Goal: Task Accomplishment & Management: Manage account settings

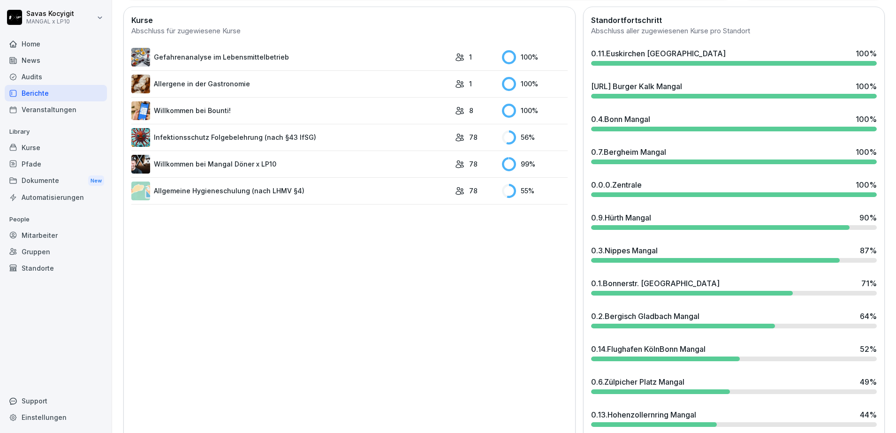
scroll to position [321, 0]
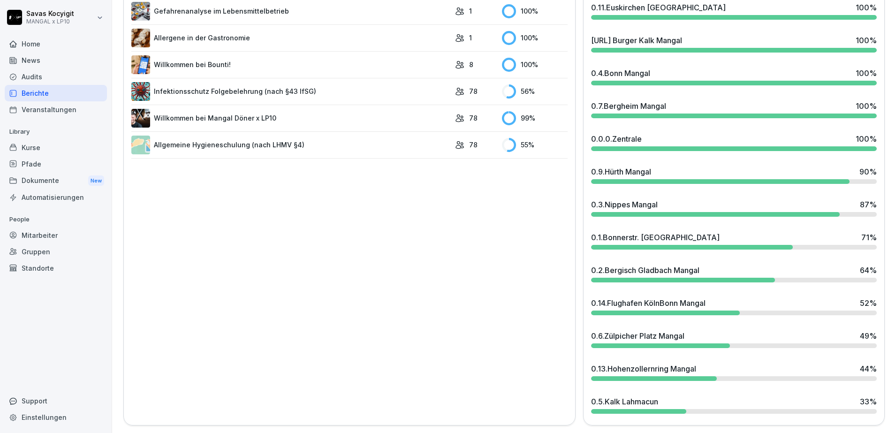
click at [642, 166] on div "0.9.[PERSON_NAME]" at bounding box center [621, 171] width 60 height 11
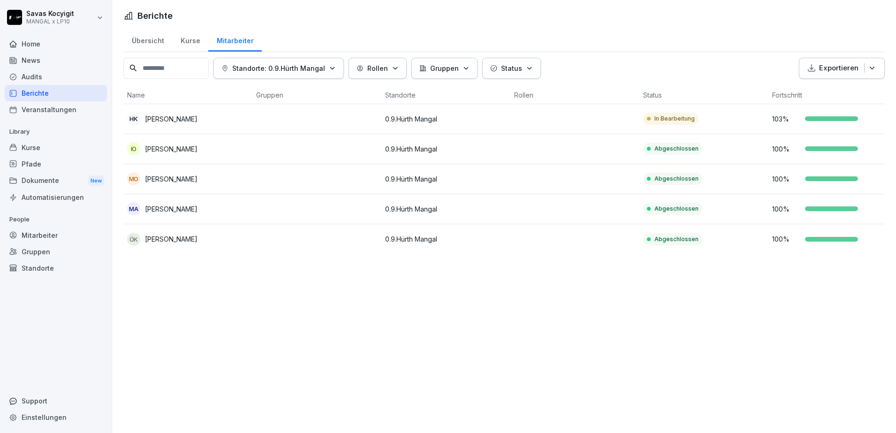
click at [681, 116] on p "In Bearbeitung" at bounding box center [675, 119] width 40 height 8
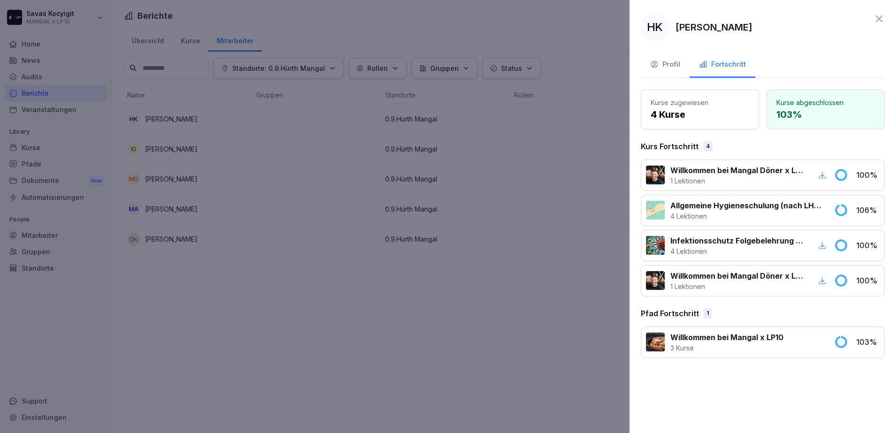
click at [743, 209] on p "Allgemeine Hygieneschulung (nach LHMV §4)" at bounding box center [747, 205] width 153 height 11
click at [841, 213] on icon at bounding box center [841, 210] width 10 height 10
click at [780, 210] on p "Allgemeine Hygieneschulung (nach LHMV §4)" at bounding box center [747, 205] width 153 height 11
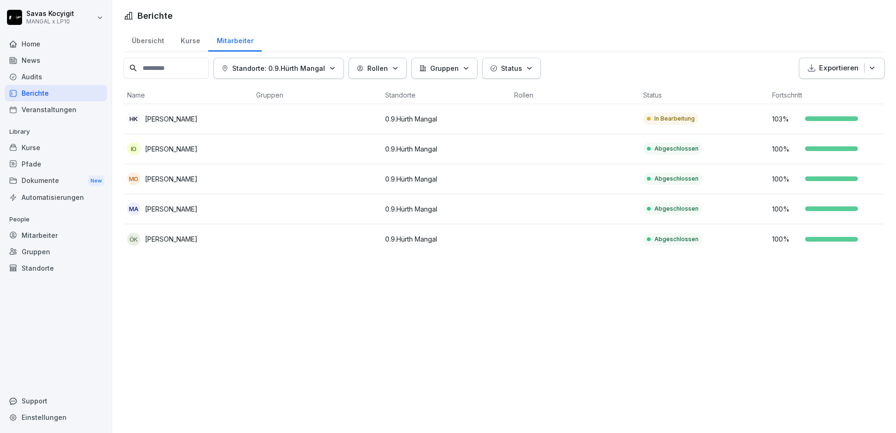
click at [52, 146] on div "Kurse" at bounding box center [56, 147] width 102 height 16
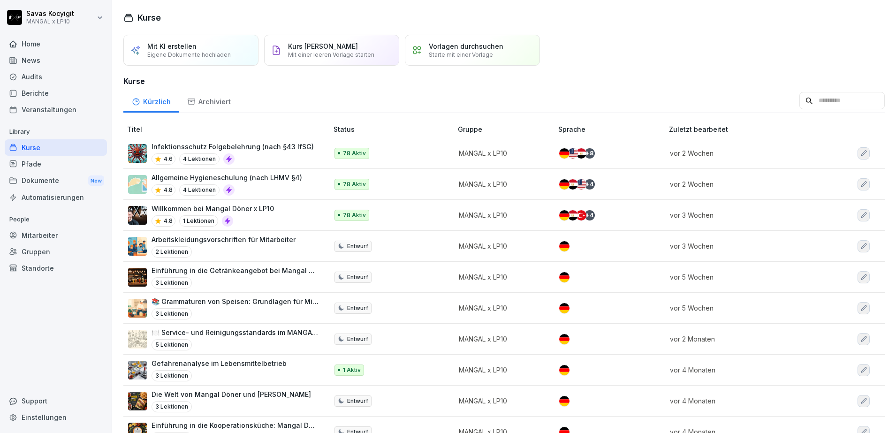
click at [257, 181] on p "Allgemeine Hygieneschulung (nach LHMV §4)" at bounding box center [227, 178] width 151 height 10
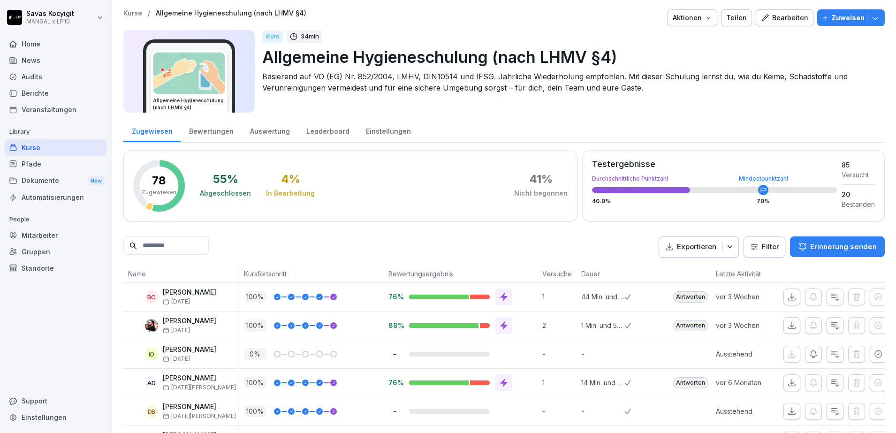
click at [192, 248] on input at bounding box center [165, 246] width 85 height 18
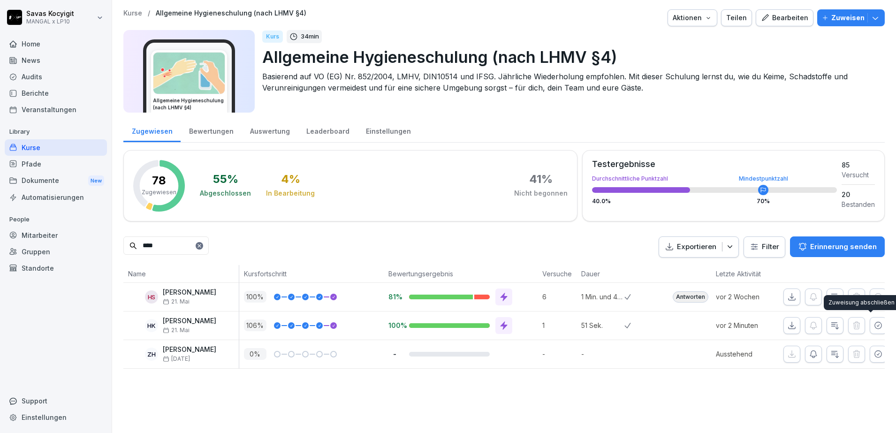
type input "****"
click at [874, 324] on icon "button" at bounding box center [878, 325] width 9 height 9
click at [189, 378] on div "Kurse / Allgemeine Hygieneschulung (nach LHMV §4) Aktionen Teilen Bearbeiten Zu…" at bounding box center [504, 189] width 784 height 378
click at [43, 45] on div "Home" at bounding box center [56, 44] width 102 height 16
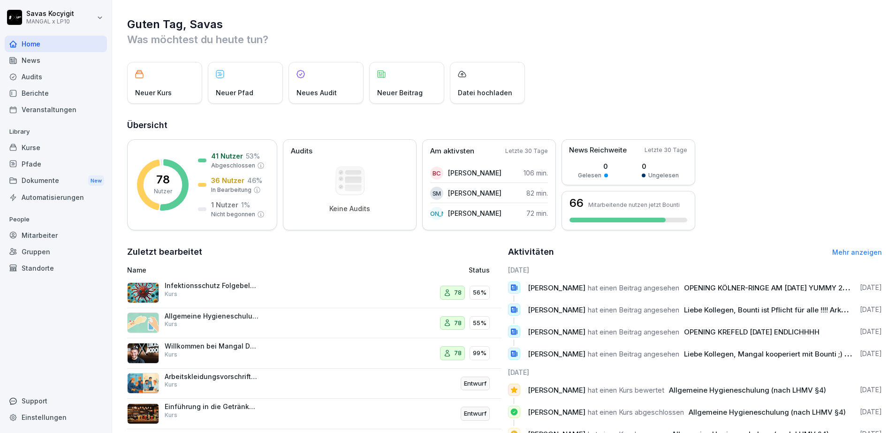
scroll to position [62, 0]
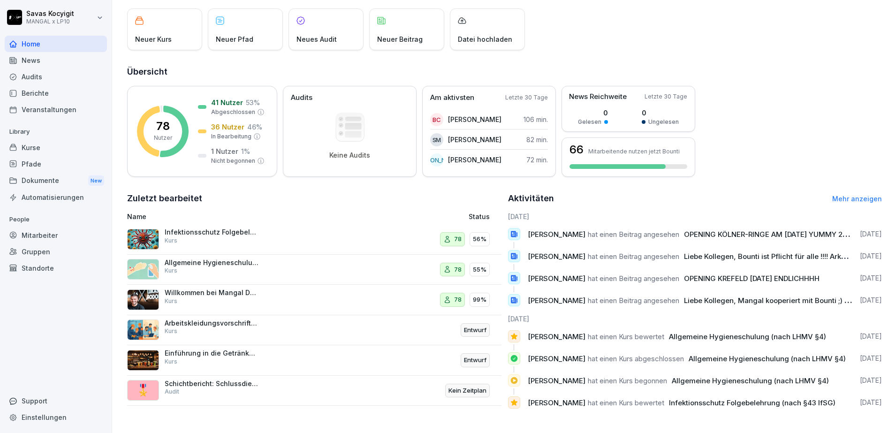
click at [53, 152] on div "Kurse" at bounding box center [56, 147] width 102 height 16
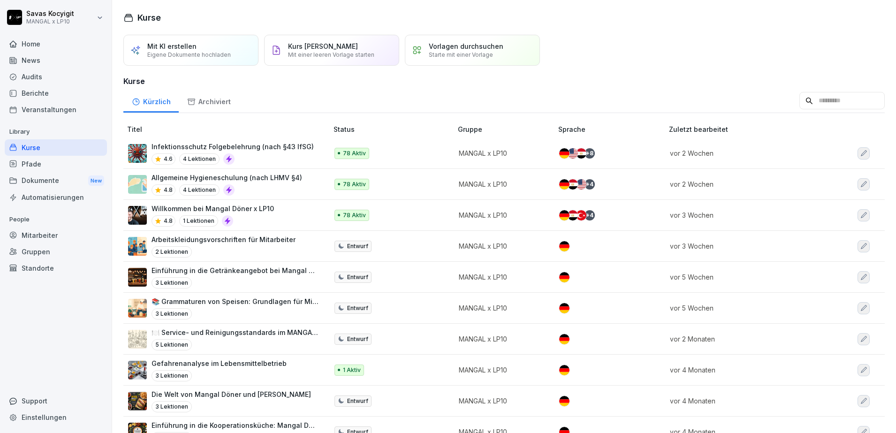
click at [27, 172] on div "Dokumente New" at bounding box center [56, 180] width 102 height 17
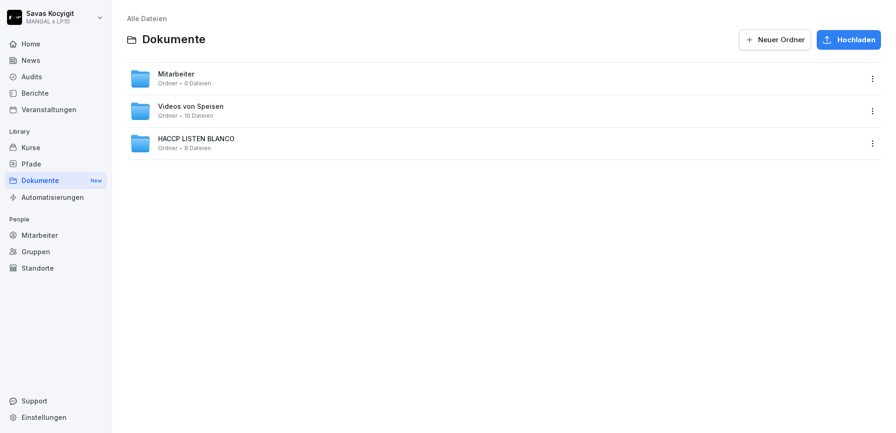
click at [40, 162] on div "Pfade" at bounding box center [56, 164] width 102 height 16
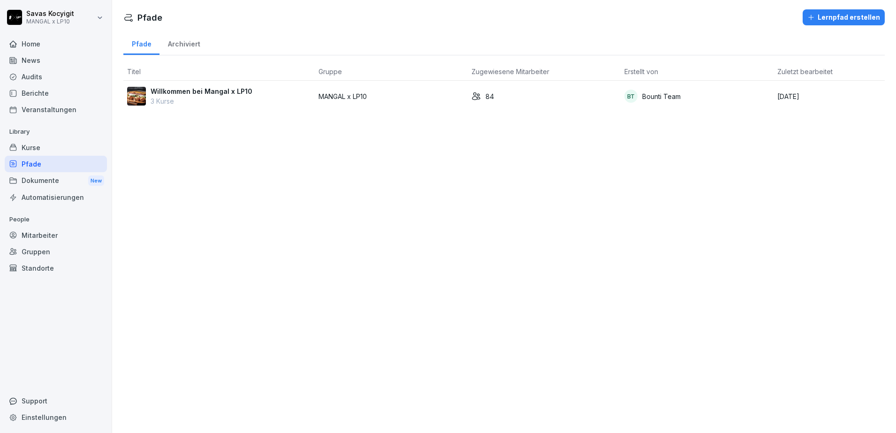
click at [254, 95] on div "Willkommen bei Mangal x LP10 3 Kurse" at bounding box center [219, 96] width 184 height 20
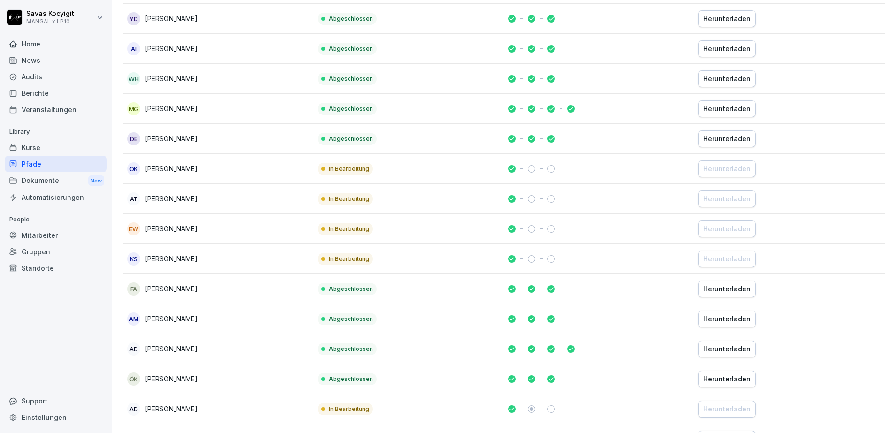
scroll to position [405, 0]
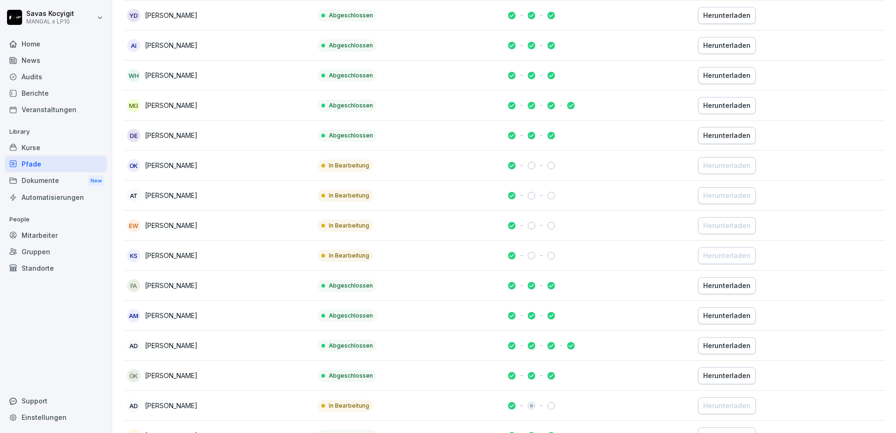
click at [49, 92] on div "Berichte" at bounding box center [56, 93] width 102 height 16
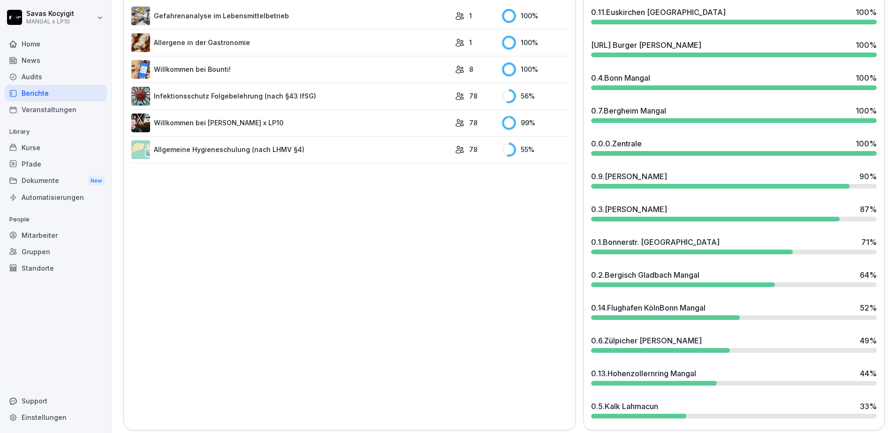
scroll to position [321, 0]
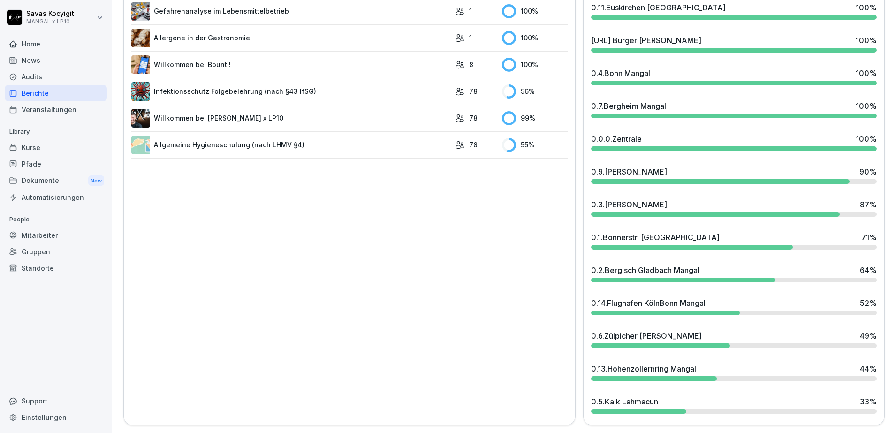
click at [758, 409] on div at bounding box center [734, 411] width 286 height 5
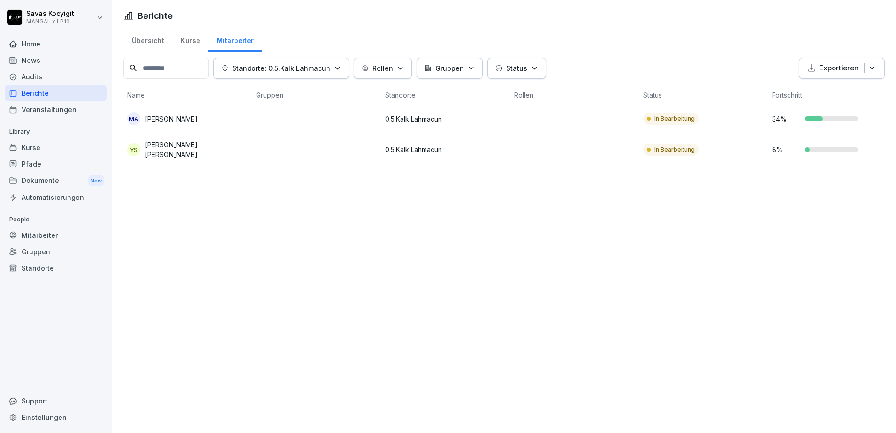
click at [268, 123] on td at bounding box center [316, 119] width 129 height 30
click at [300, 258] on div at bounding box center [448, 216] width 896 height 433
click at [211, 123] on div "MA [PERSON_NAME]" at bounding box center [188, 118] width 122 height 13
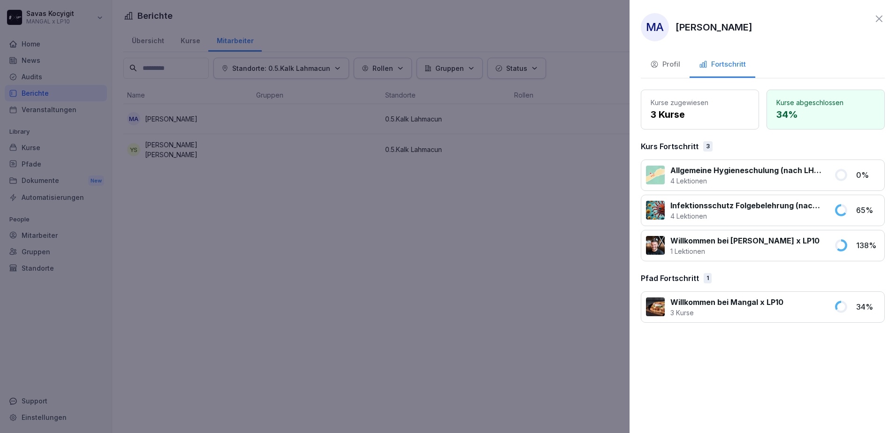
click at [665, 73] on button "Profil" at bounding box center [665, 65] width 49 height 25
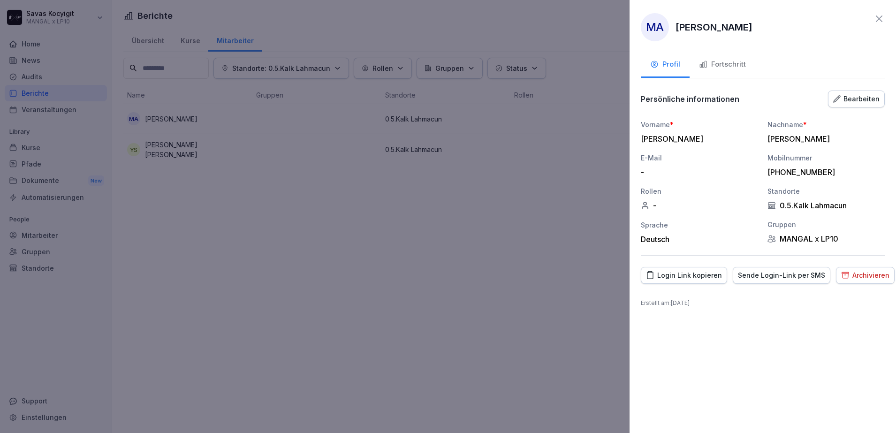
click at [699, 277] on div "Login Link kopieren" at bounding box center [684, 275] width 76 height 10
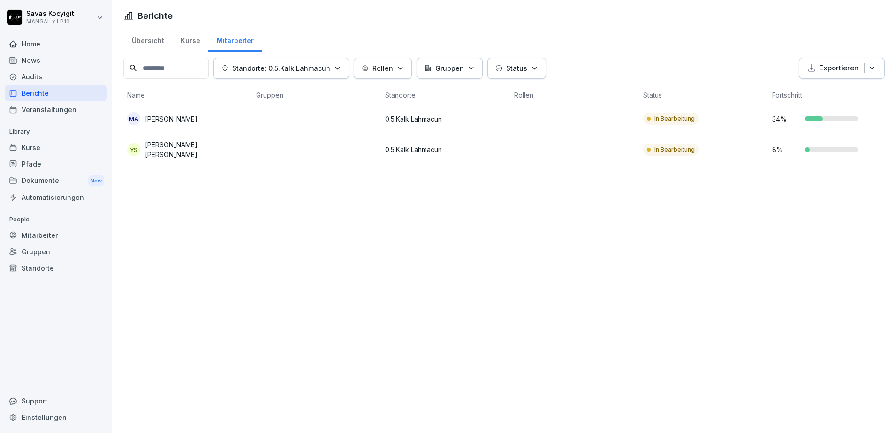
click at [240, 115] on div "MA [PERSON_NAME]" at bounding box center [188, 118] width 122 height 13
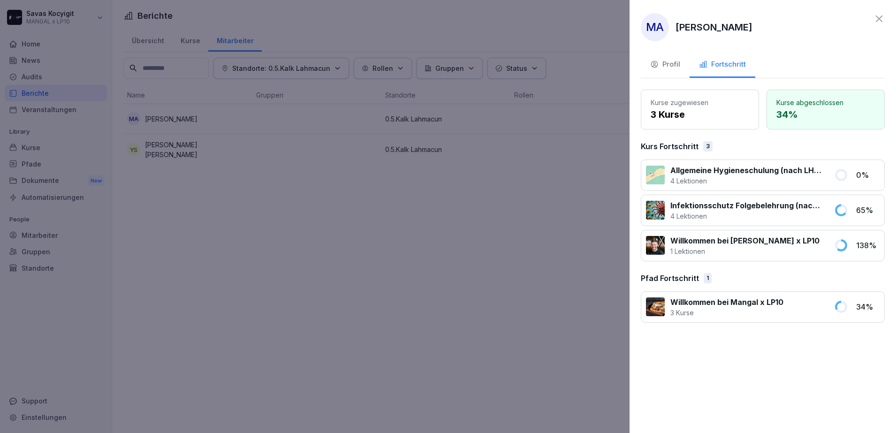
click at [672, 69] on div "Profil" at bounding box center [665, 64] width 30 height 11
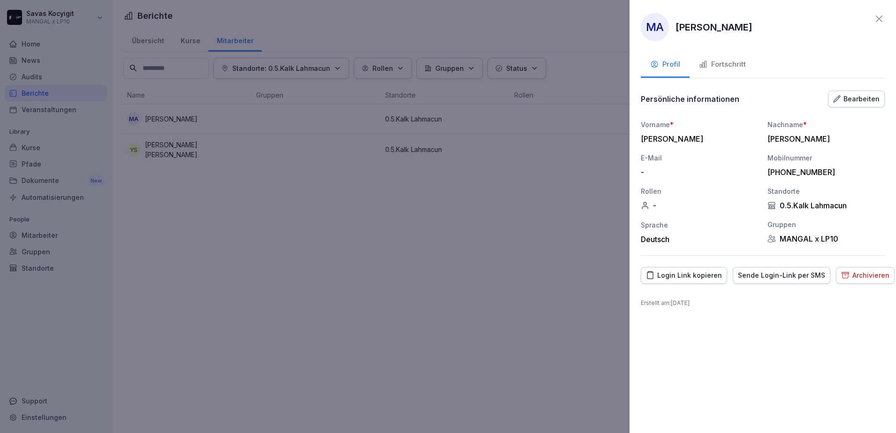
click at [684, 280] on button "Login Link kopieren" at bounding box center [684, 275] width 86 height 17
